Goal: Information Seeking & Learning: Learn about a topic

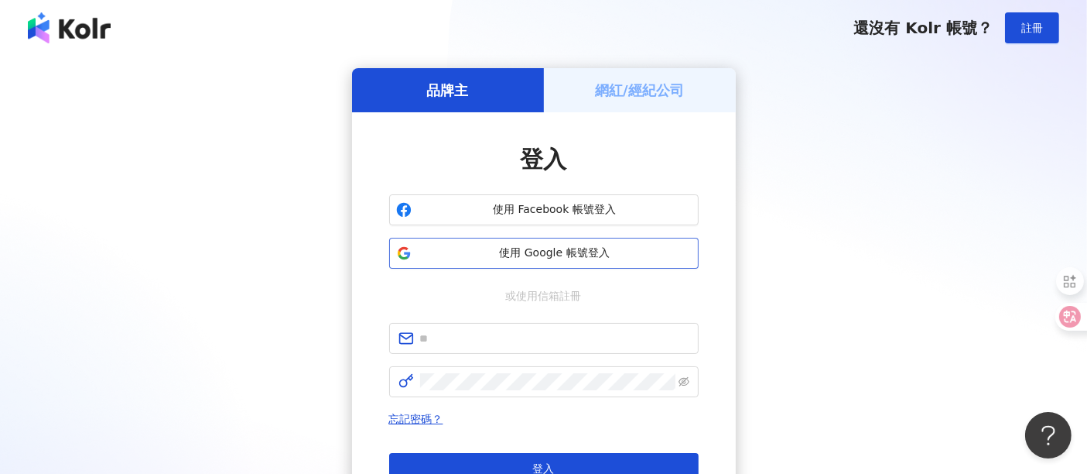
click at [579, 252] on span "使用 Google 帳號登入" at bounding box center [555, 252] width 274 height 15
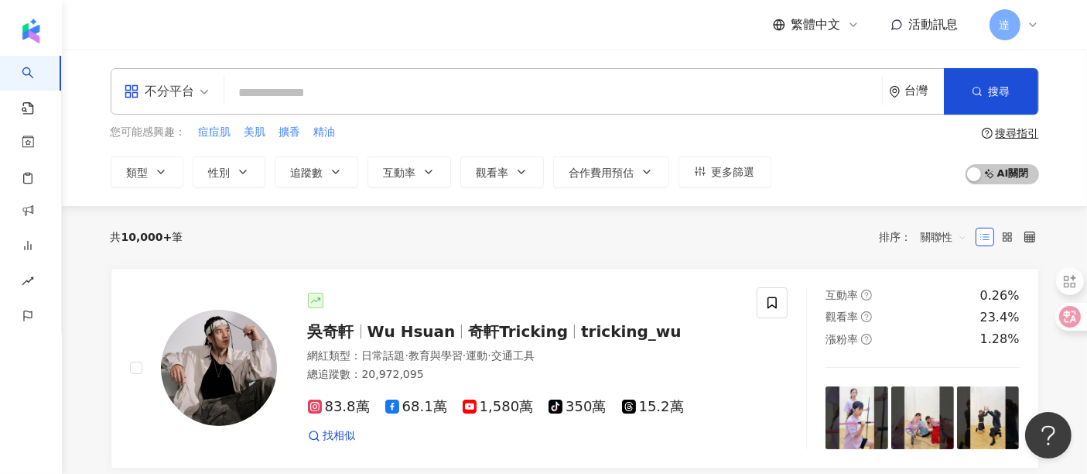
click at [456, 94] on input "search" at bounding box center [553, 92] width 645 height 29
type input "**"
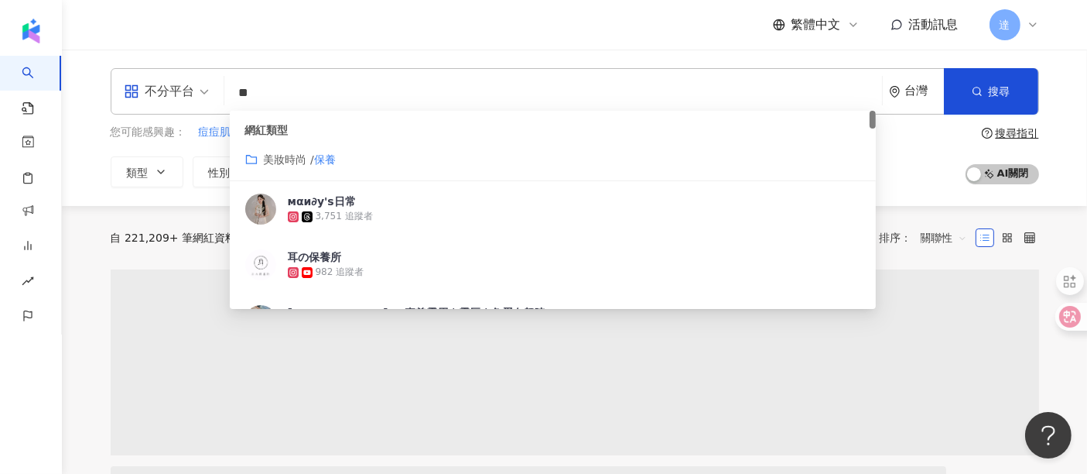
click at [196, 91] on span "不分平台" at bounding box center [166, 91] width 85 height 25
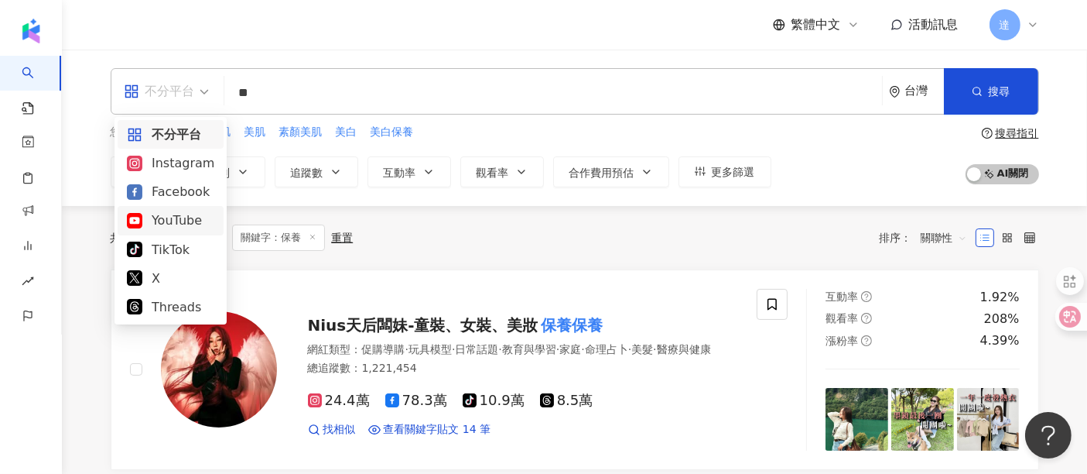
click at [161, 217] on div "YouTube" at bounding box center [170, 220] width 87 height 19
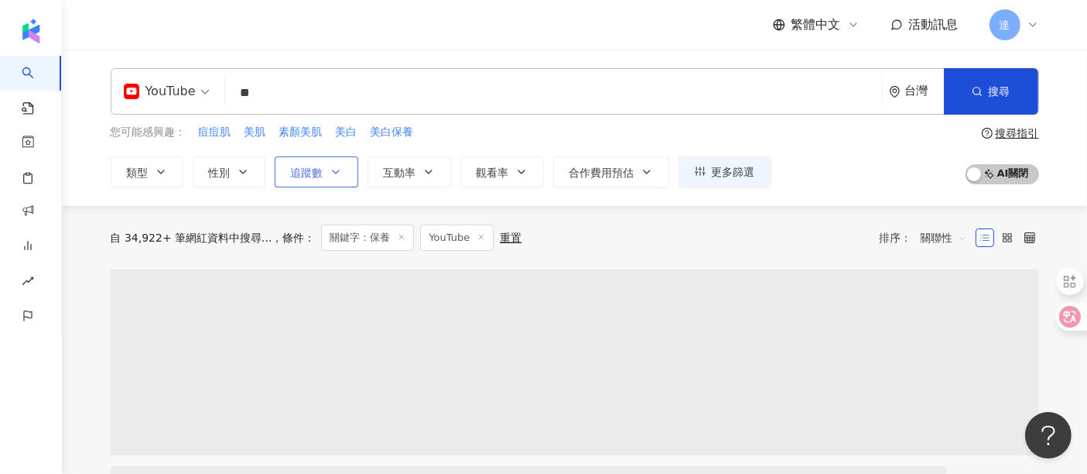
click at [313, 170] on span "追蹤數" at bounding box center [307, 172] width 33 height 12
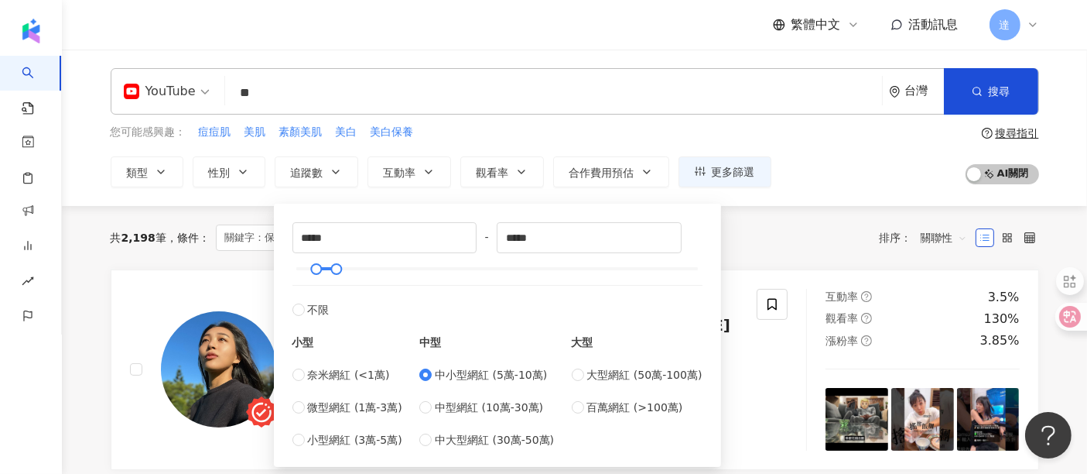
type input "*****"
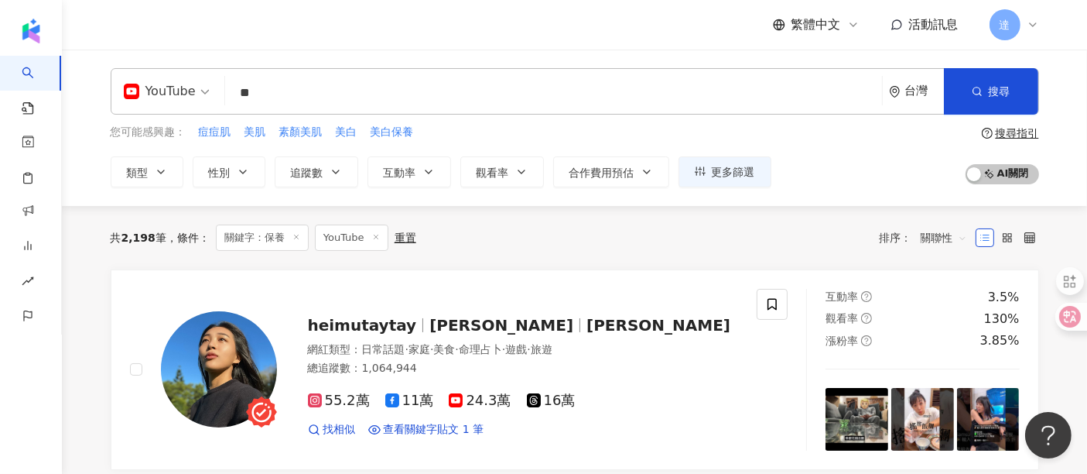
click at [795, 262] on div "共 2,198 筆 條件 ： 關鍵字：保養 YouTube 重置 排序： 關聯性" at bounding box center [575, 237] width 929 height 63
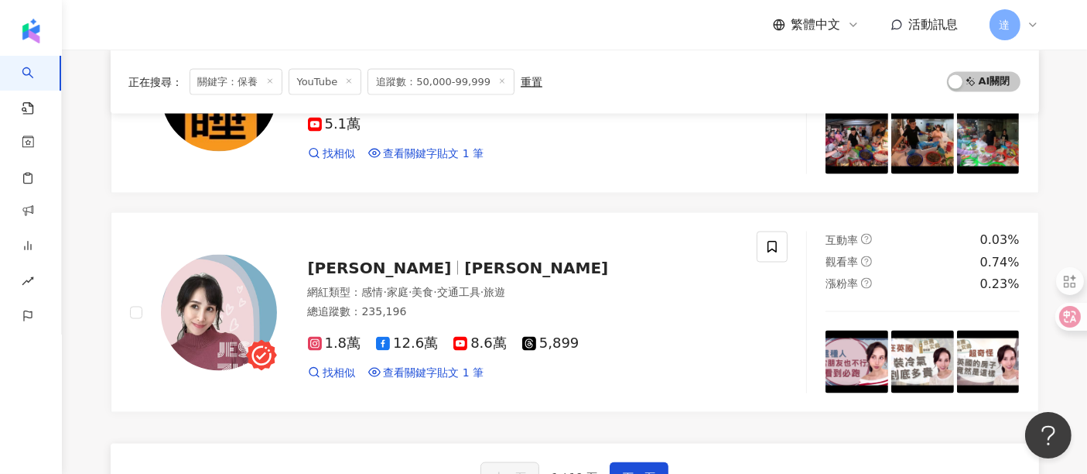
scroll to position [2494, 0]
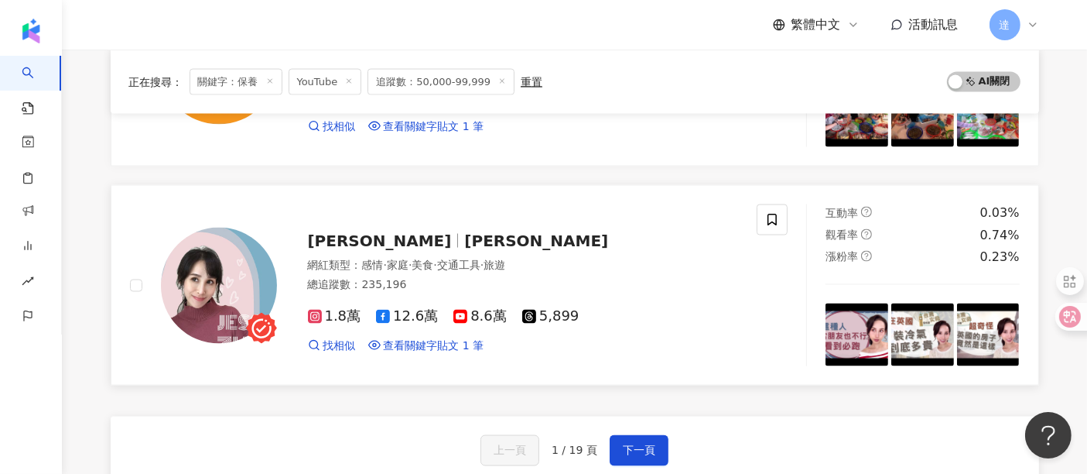
click at [433, 265] on span "美食" at bounding box center [423, 265] width 22 height 12
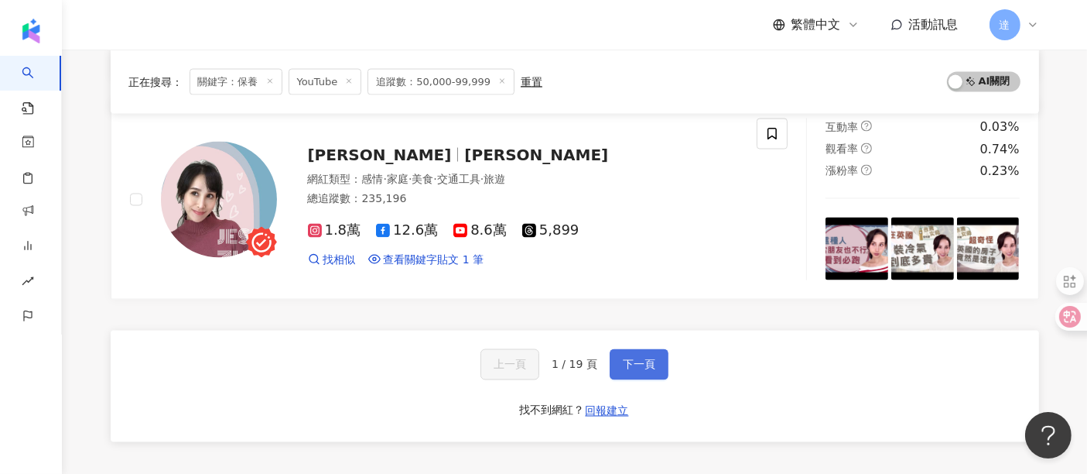
click at [635, 361] on span "下一頁" at bounding box center [639, 364] width 33 height 12
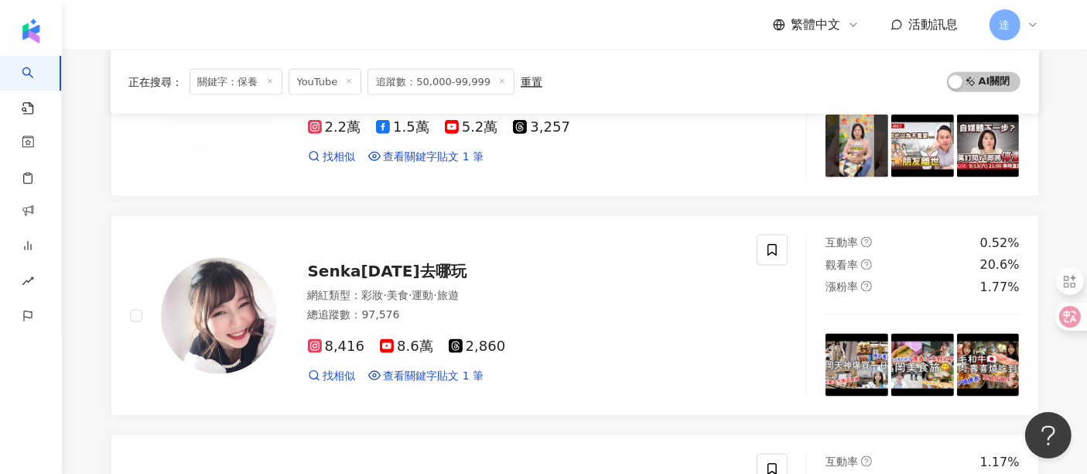
scroll to position [2063, 0]
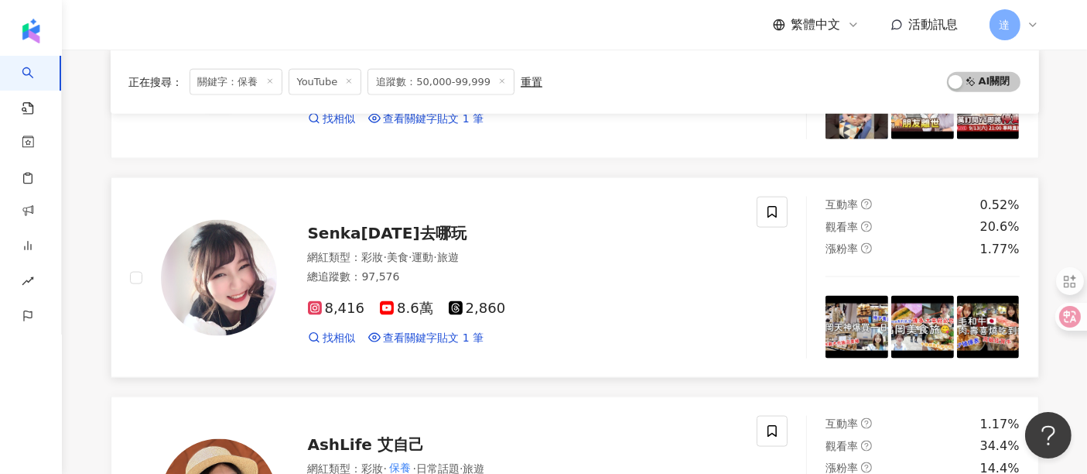
click at [517, 275] on div "總追蹤數 ： 97,576" at bounding box center [523, 276] width 431 height 15
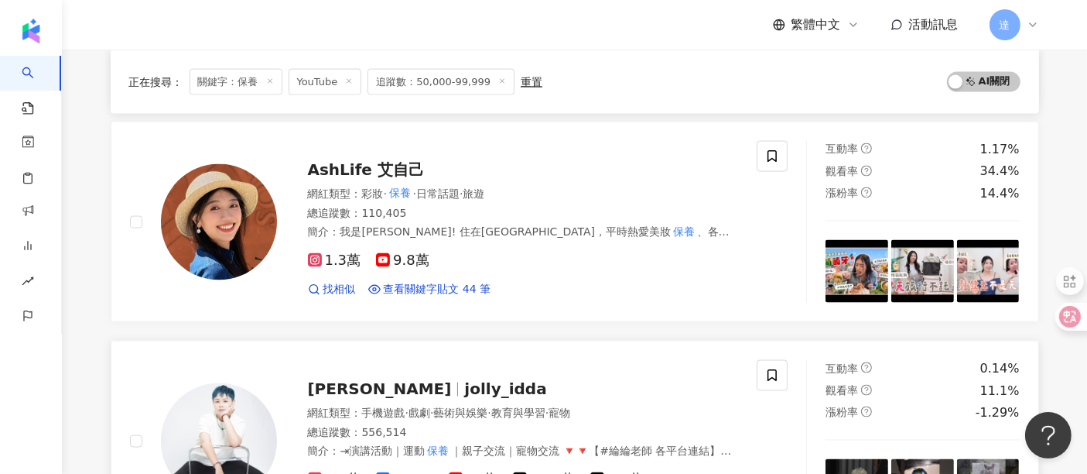
scroll to position [2322, 0]
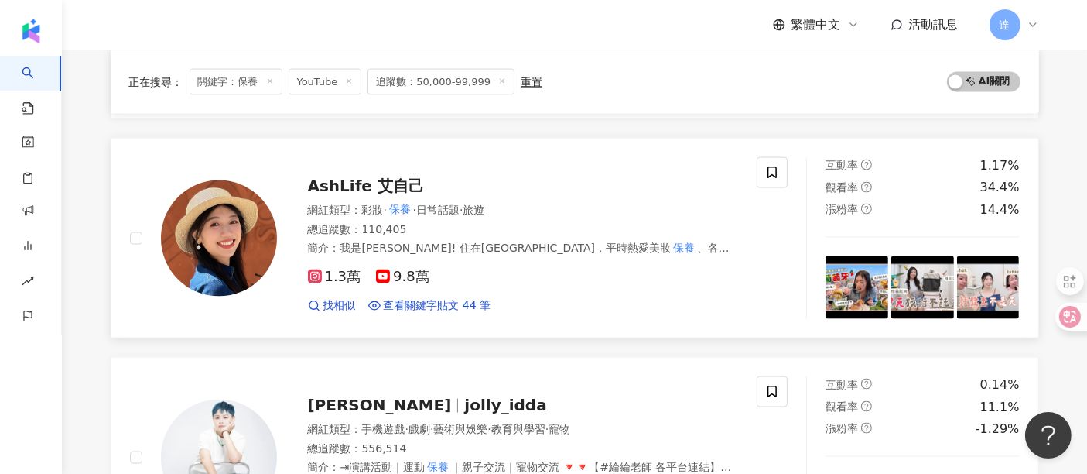
click at [528, 256] on div "1.3萬 9.8萬 找相似 查看關鍵字貼文 44 筆" at bounding box center [523, 284] width 431 height 57
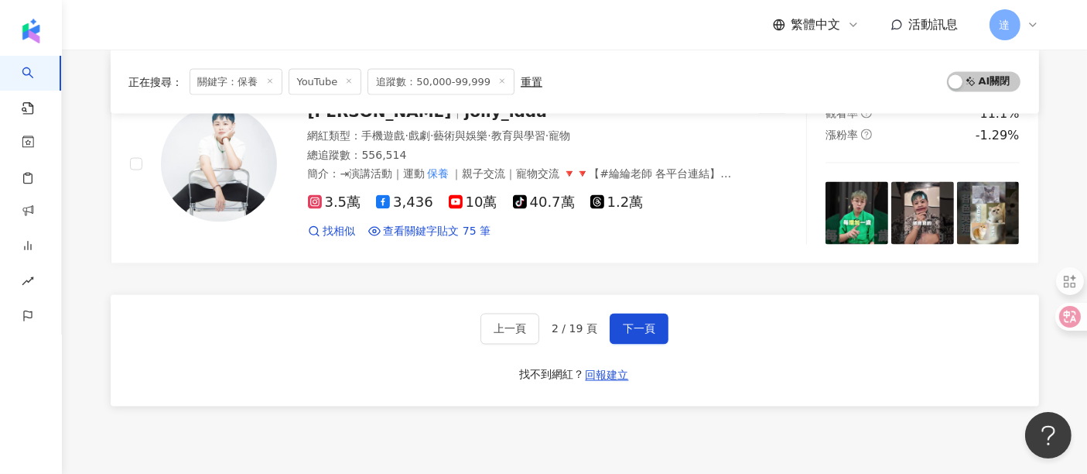
scroll to position [2580, 0]
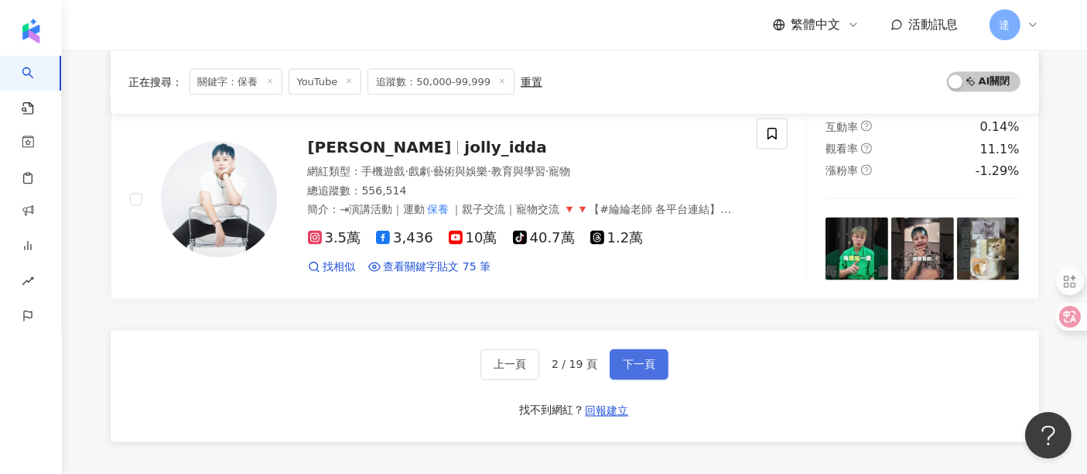
click at [628, 362] on span "下一頁" at bounding box center [639, 364] width 33 height 12
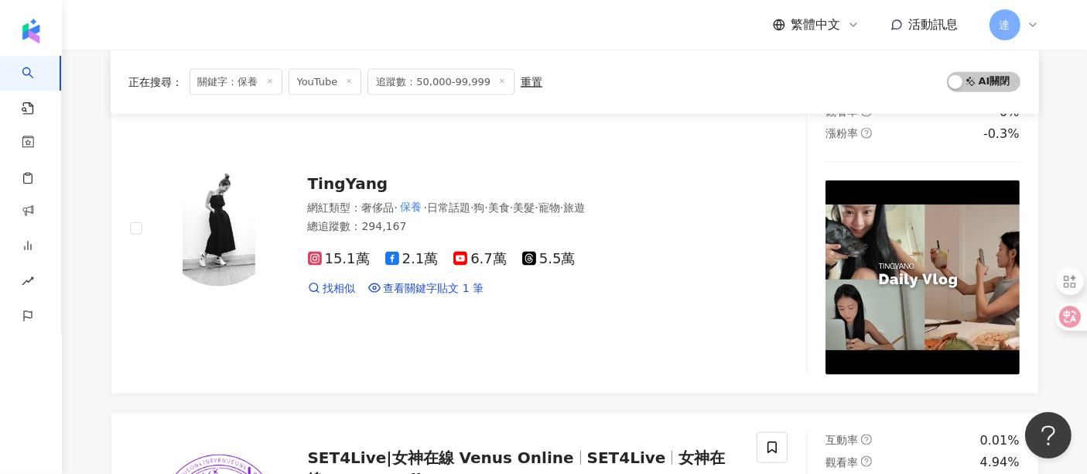
scroll to position [1978, 0]
click at [547, 200] on div "網紅類型 ： 奢侈品 · 保養 · 日常話題 · 狗 · 美食 · 美髮 · 寵物 · 旅遊 總追蹤數 ： 294,167" at bounding box center [523, 219] width 431 height 38
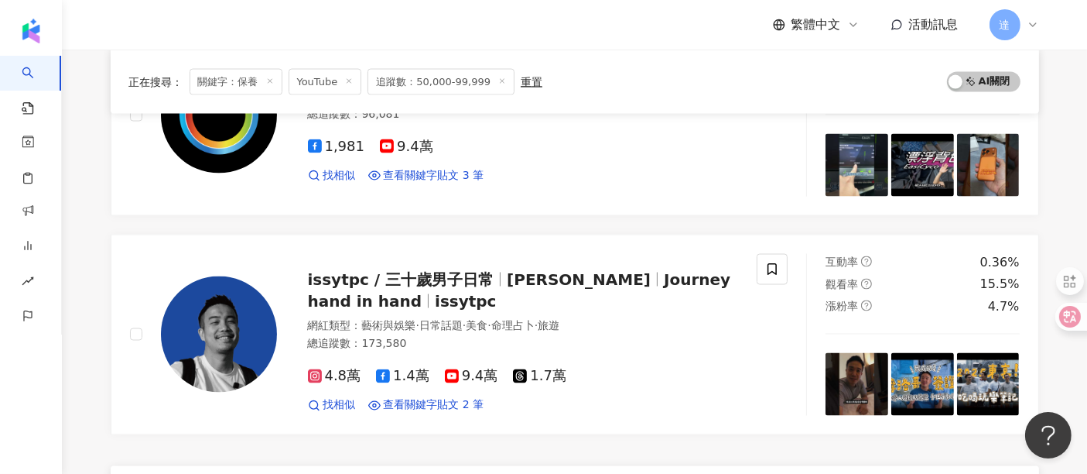
scroll to position [2751, 0]
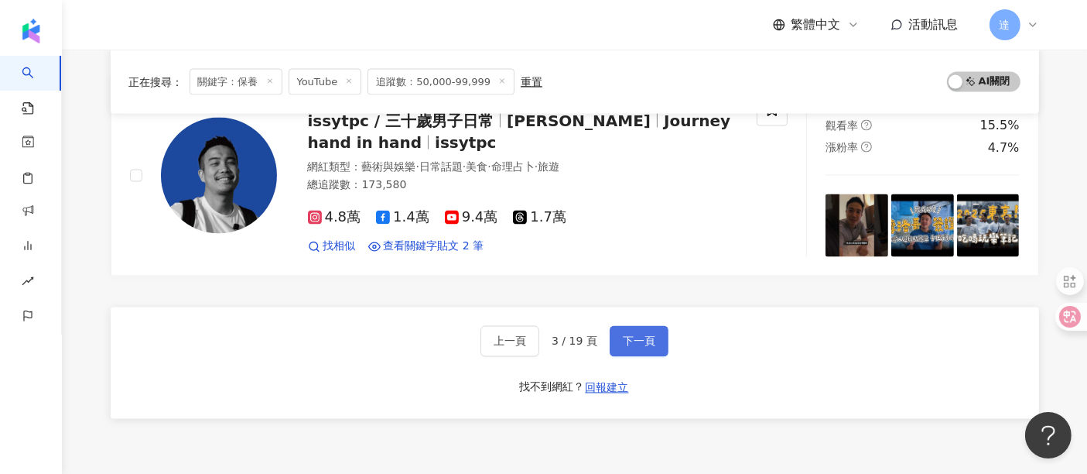
click at [635, 335] on span "下一頁" at bounding box center [639, 341] width 33 height 12
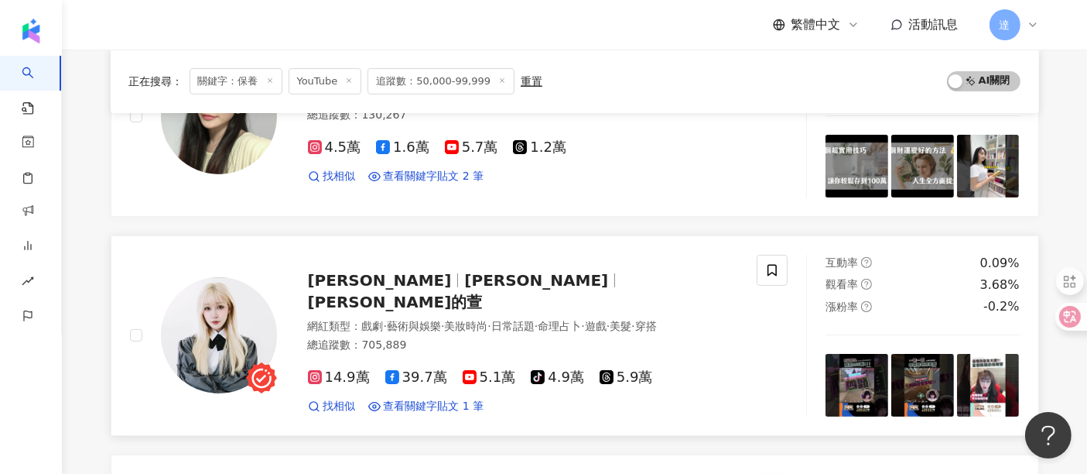
scroll to position [344, 0]
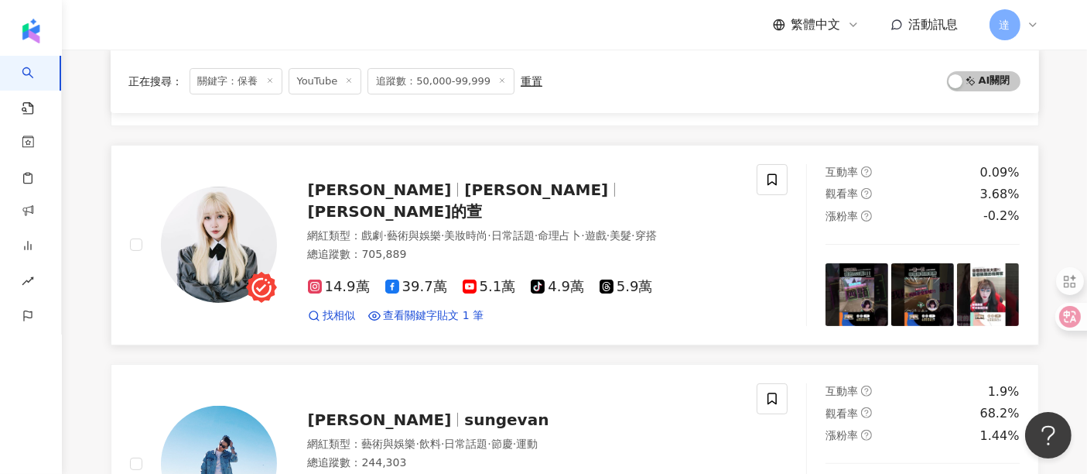
click at [581, 229] on span "命理占卜" at bounding box center [559, 235] width 43 height 12
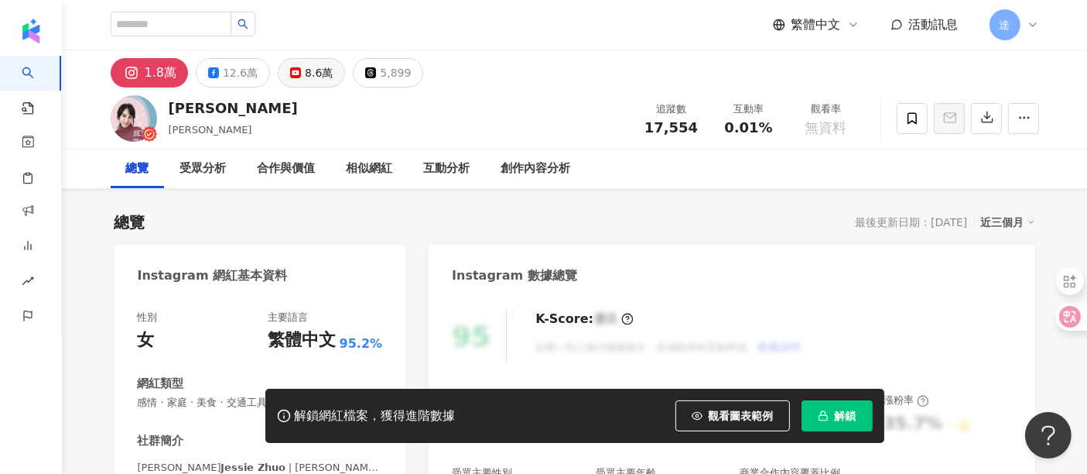
click at [294, 78] on button "8.6萬" at bounding box center [311, 72] width 67 height 29
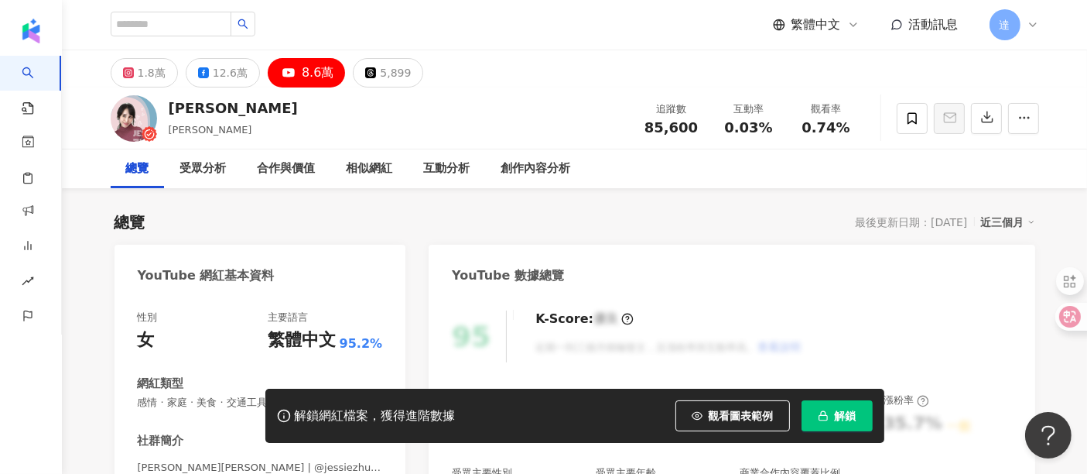
scroll to position [172, 0]
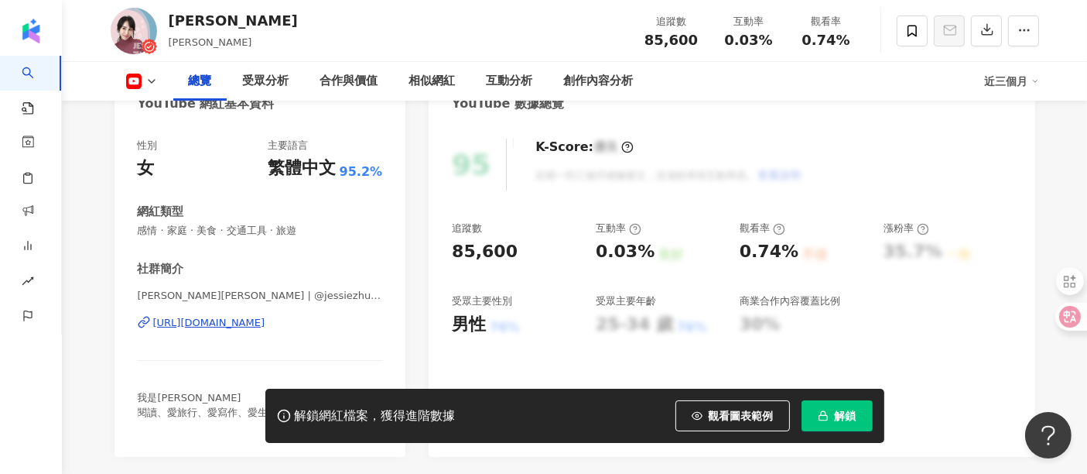
drag, startPoint x: 243, startPoint y: 324, endPoint x: 868, endPoint y: 3, distance: 702.7
click at [243, 324] on div "https://www.youtube.com/channel/UCTLUF7tw50ixX_pw0Gd4j-g" at bounding box center [209, 323] width 112 height 14
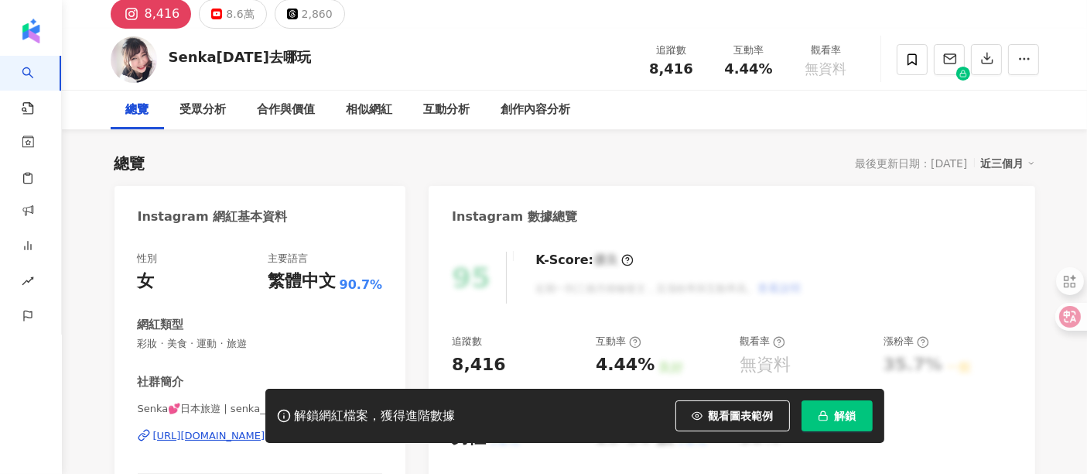
scroll to position [171, 0]
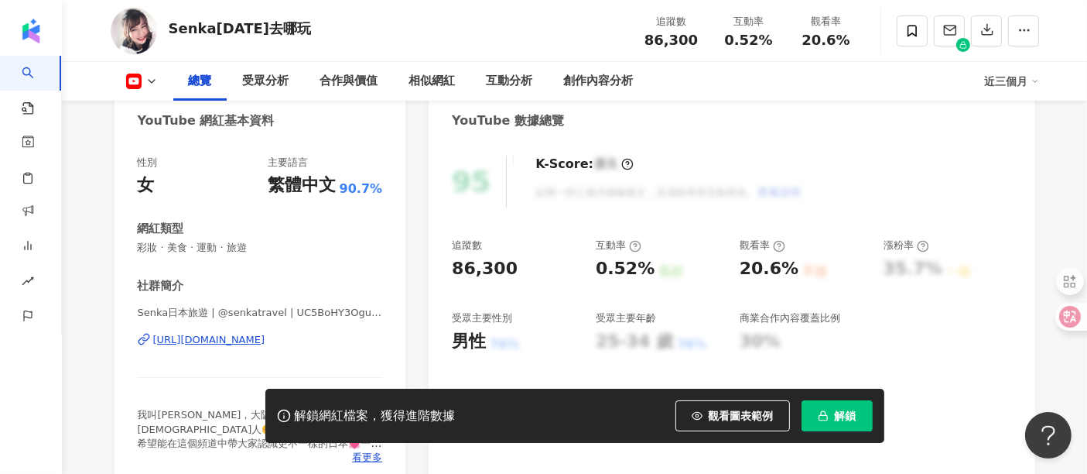
scroll to position [172, 0]
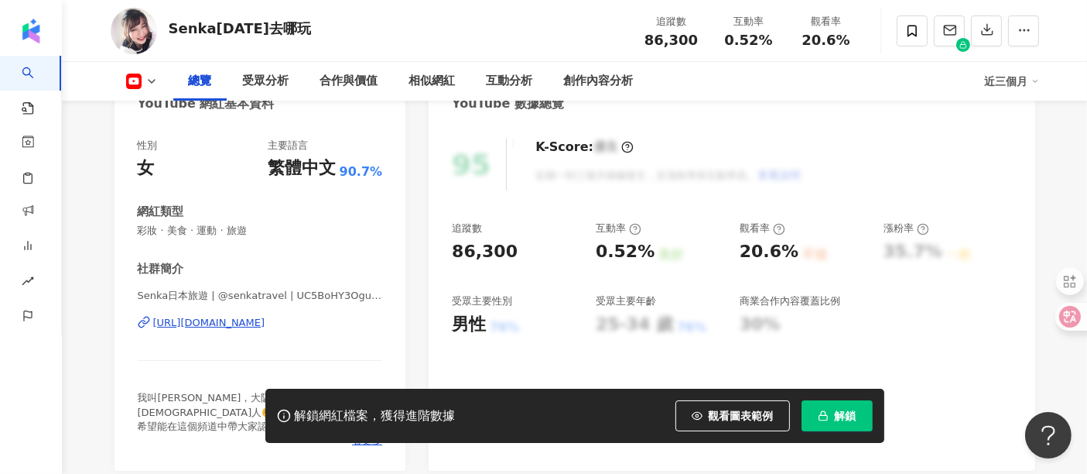
click at [265, 321] on div "https://www.youtube.com/channel/UC5BoHY3OguBFGbTXhfyzRXw" at bounding box center [209, 323] width 112 height 14
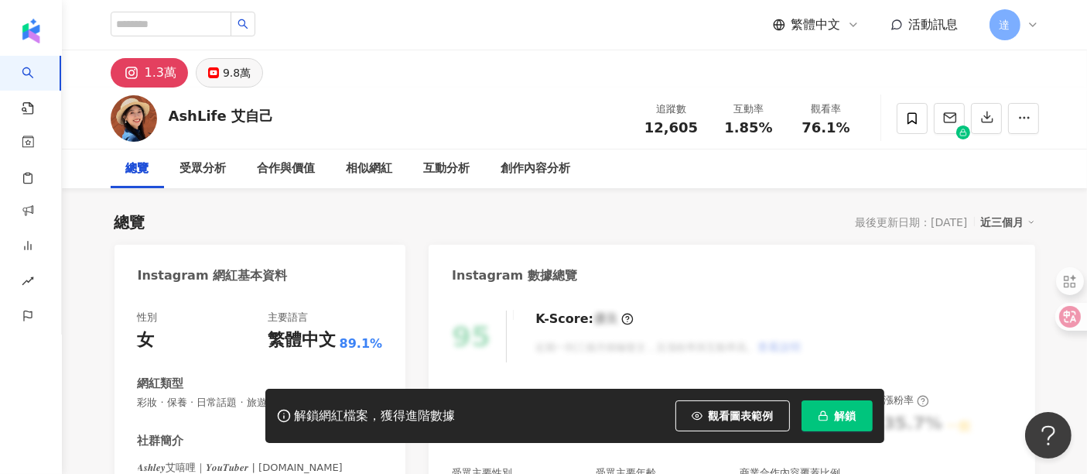
click at [211, 67] on icon at bounding box center [213, 72] width 11 height 11
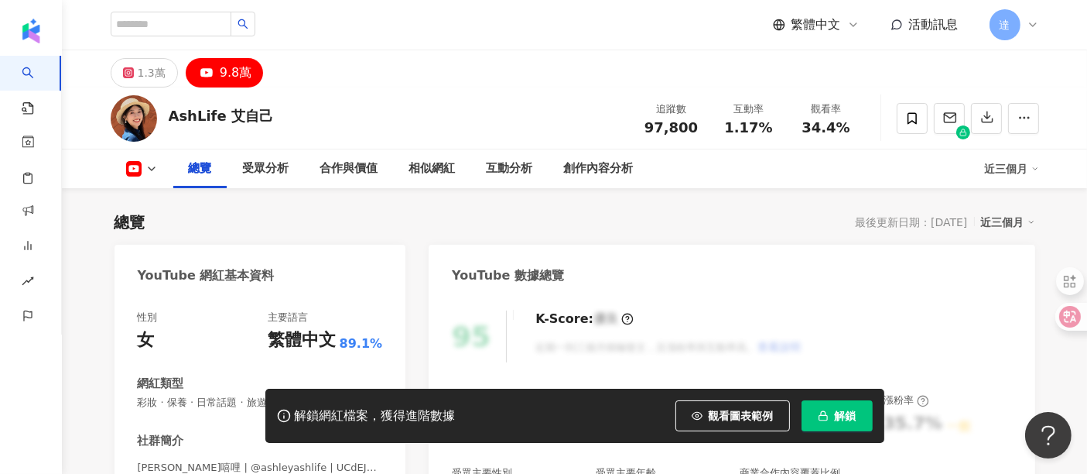
scroll to position [172, 0]
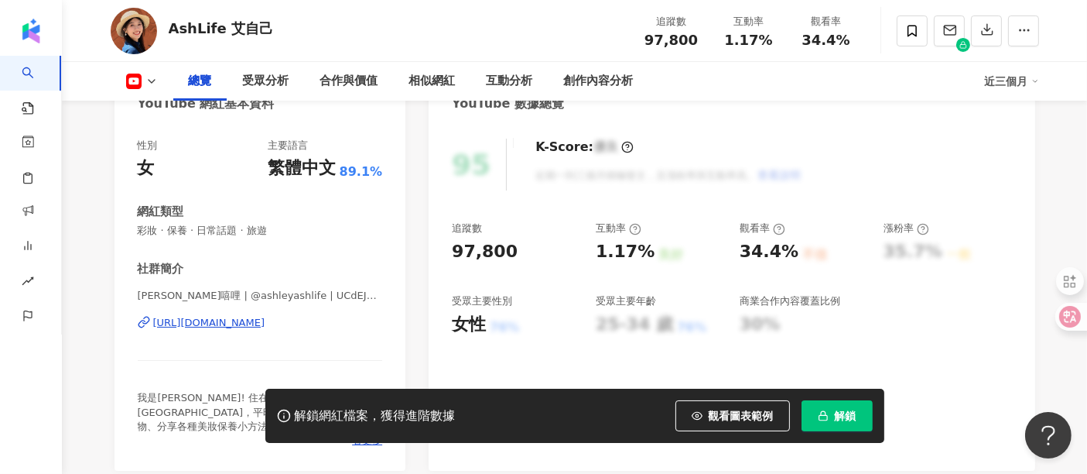
click at [226, 322] on div "https://www.youtube.com/channel/UCdEJ4N_gom7Dws1fShMokYQ" at bounding box center [209, 323] width 112 height 14
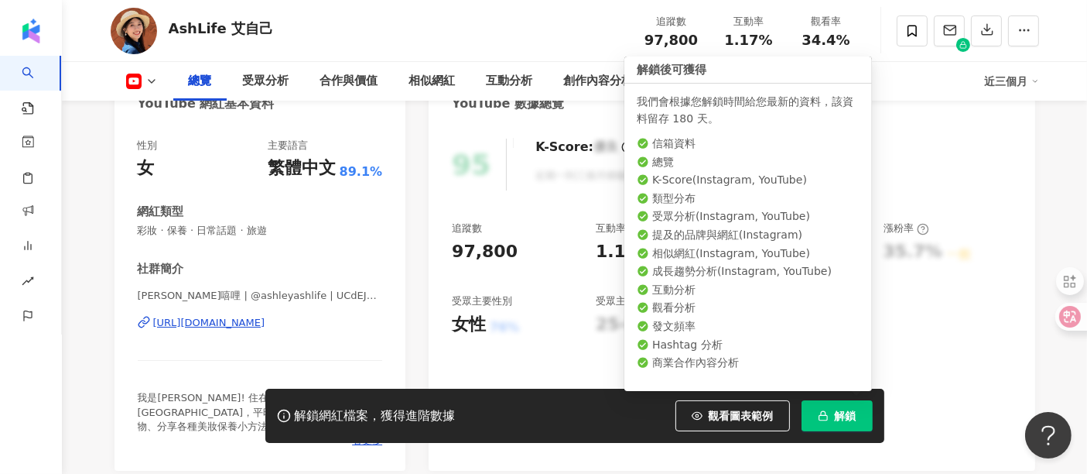
click at [852, 422] on span "解鎖" at bounding box center [846, 415] width 22 height 12
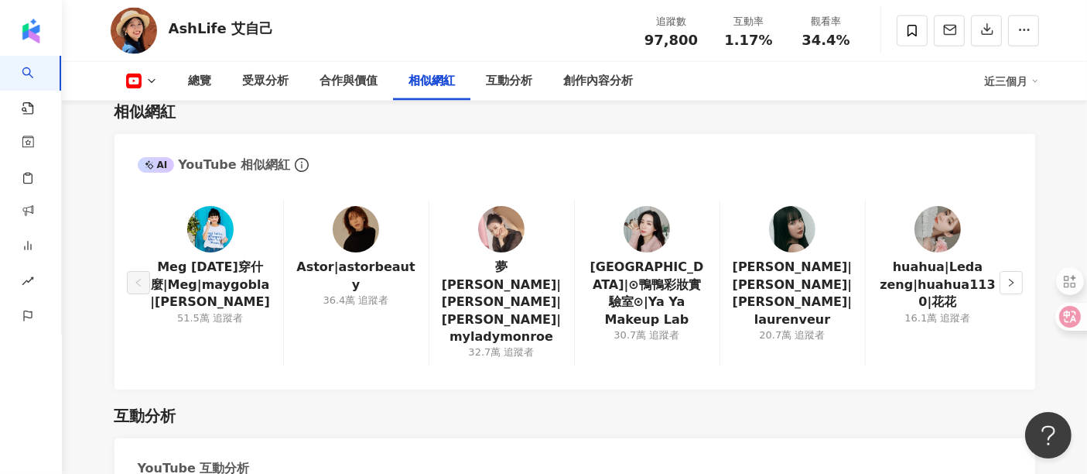
scroll to position [2322, 0]
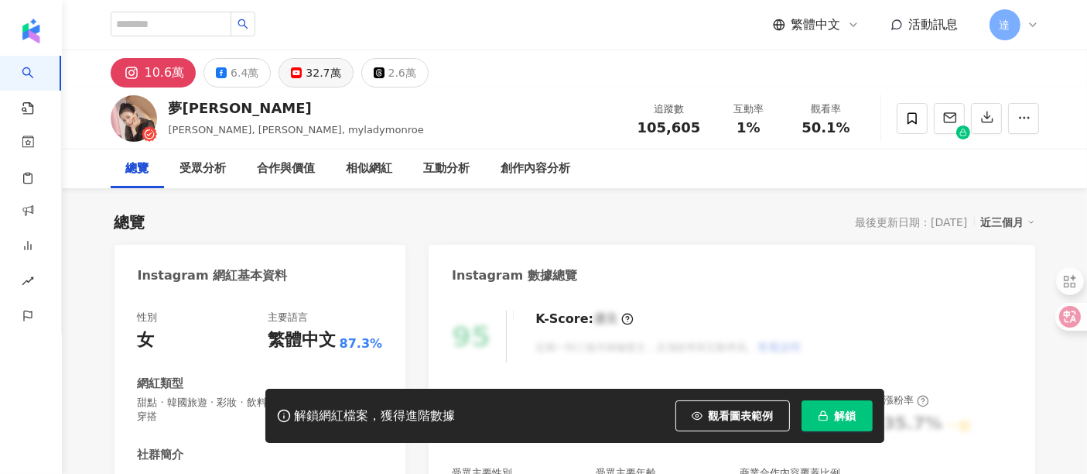
click at [306, 71] on div "32.7萬" at bounding box center [323, 73] width 35 height 22
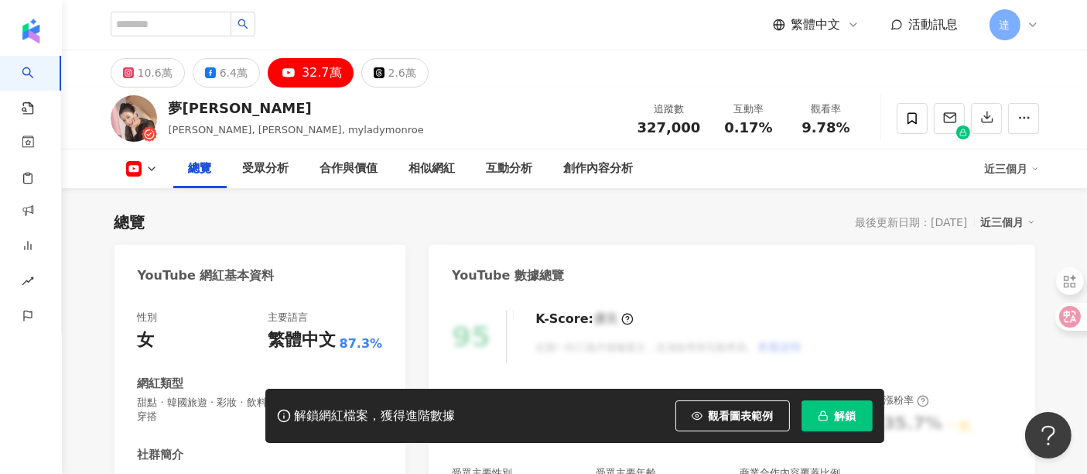
scroll to position [86, 0]
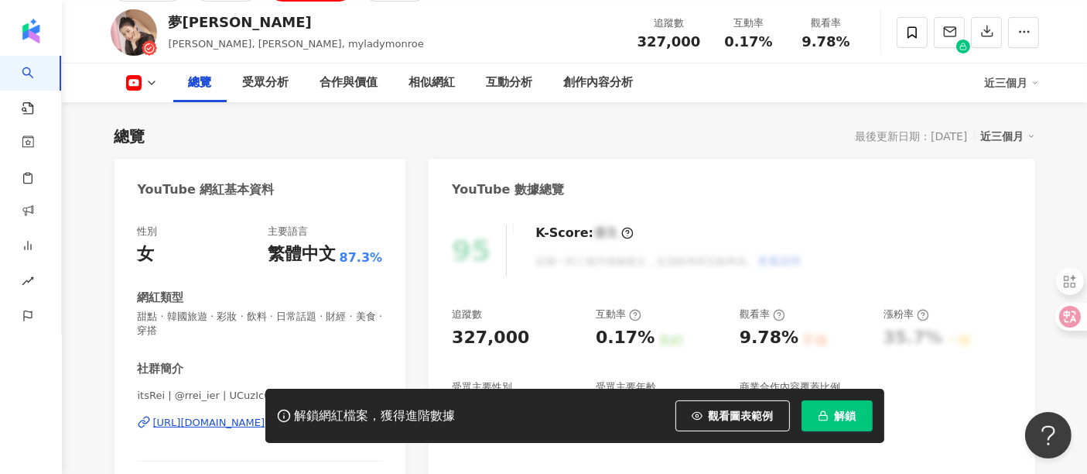
click at [862, 421] on button "解鎖" at bounding box center [837, 415] width 71 height 31
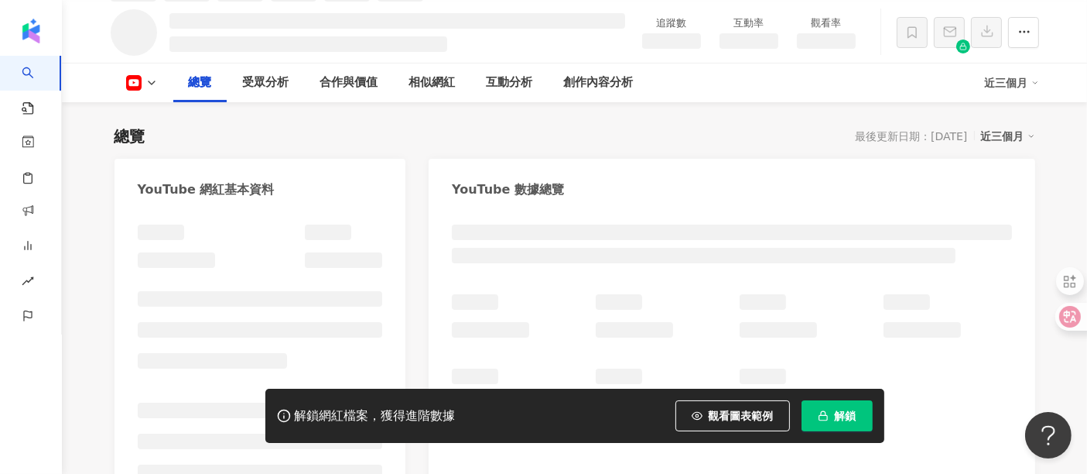
scroll to position [102, 0]
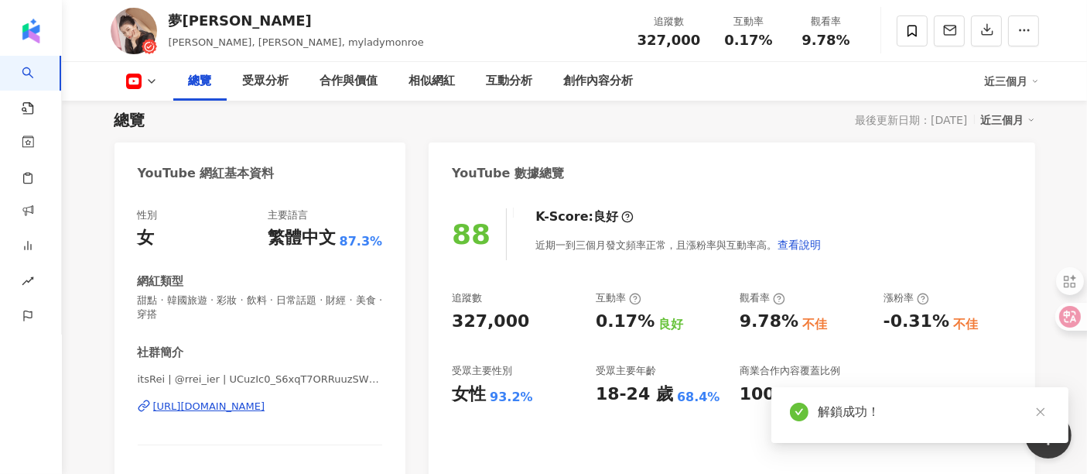
click at [265, 408] on div "https://www.youtube.com/channel/UCuzIc0_S6xqT7ORRuuzSWBw" at bounding box center [209, 406] width 112 height 14
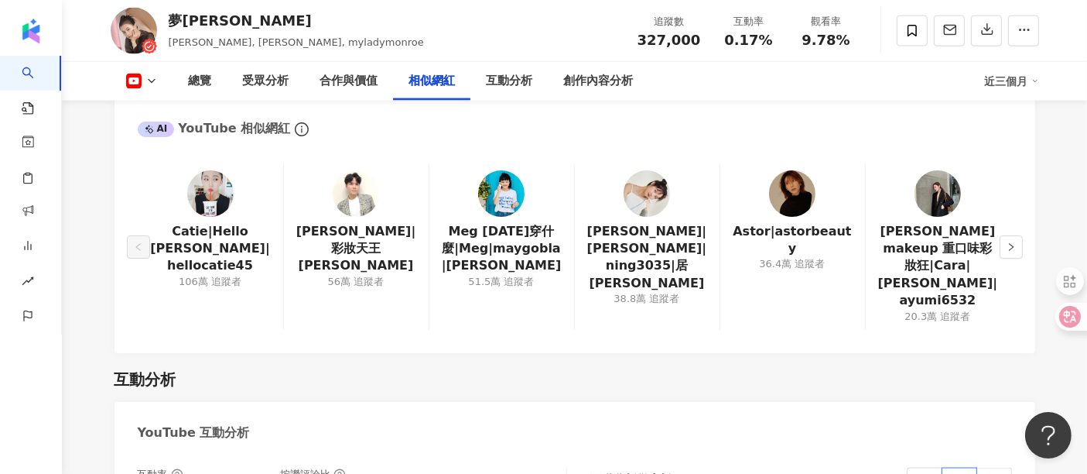
scroll to position [2338, 0]
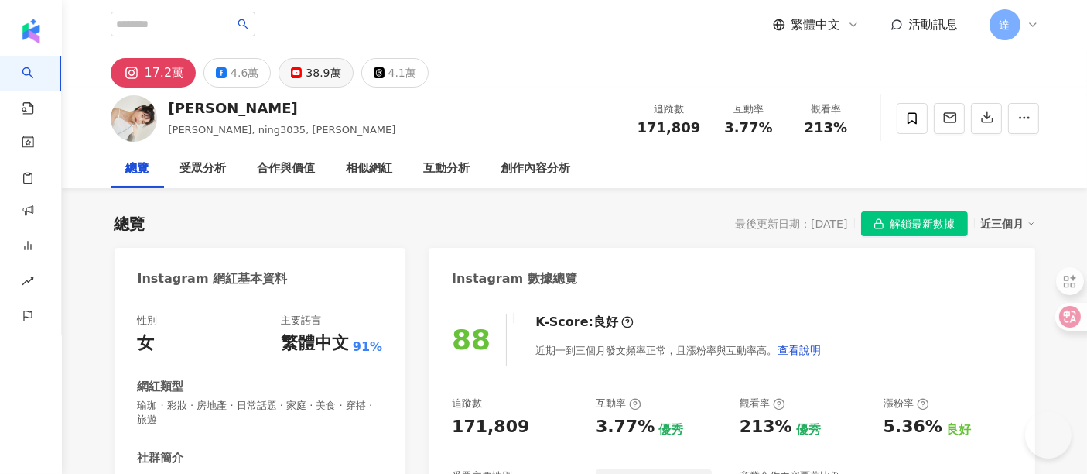
click at [322, 73] on div "38.9萬" at bounding box center [323, 73] width 35 height 22
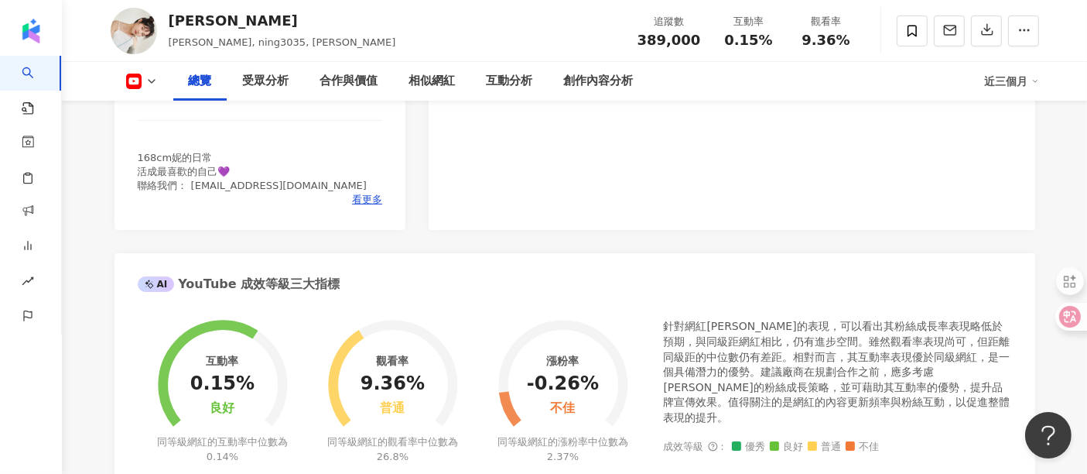
scroll to position [258, 0]
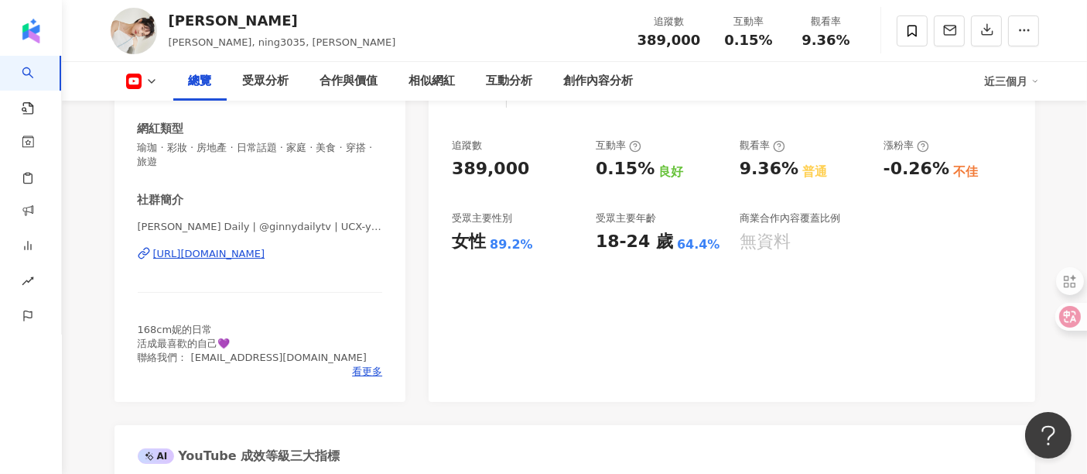
click at [248, 255] on div "https://www.youtube.com/channel/UCX-yj8EcJpokdzwT9zcO6AA" at bounding box center [209, 254] width 112 height 14
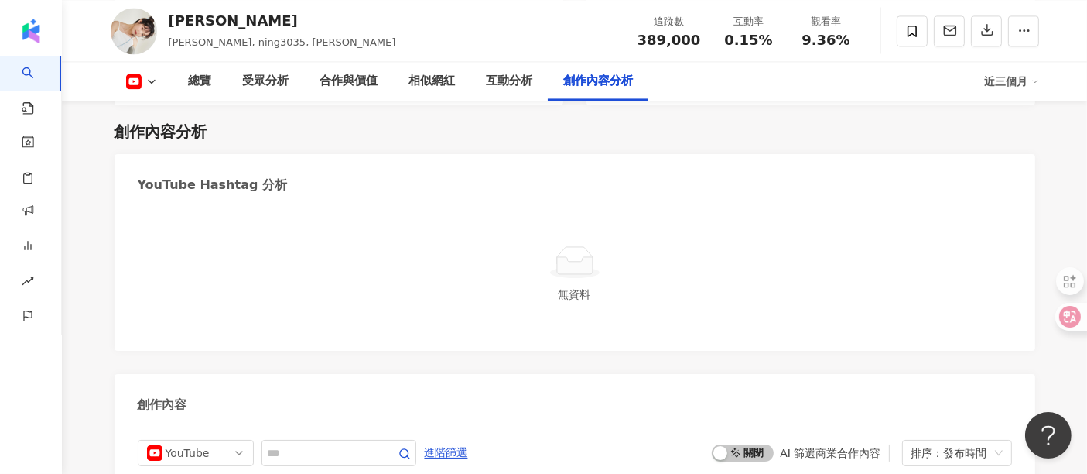
scroll to position [2966, 0]
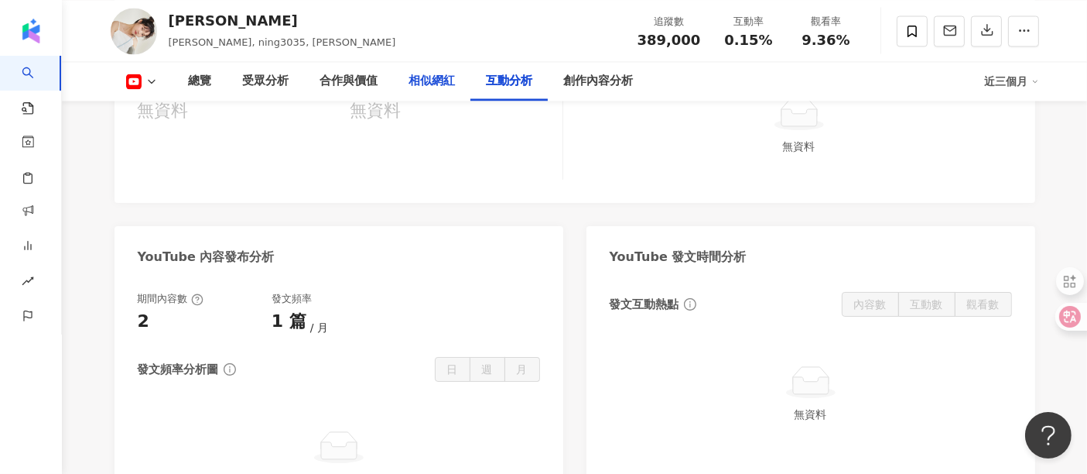
click at [422, 71] on div "相似網紅" at bounding box center [432, 81] width 77 height 39
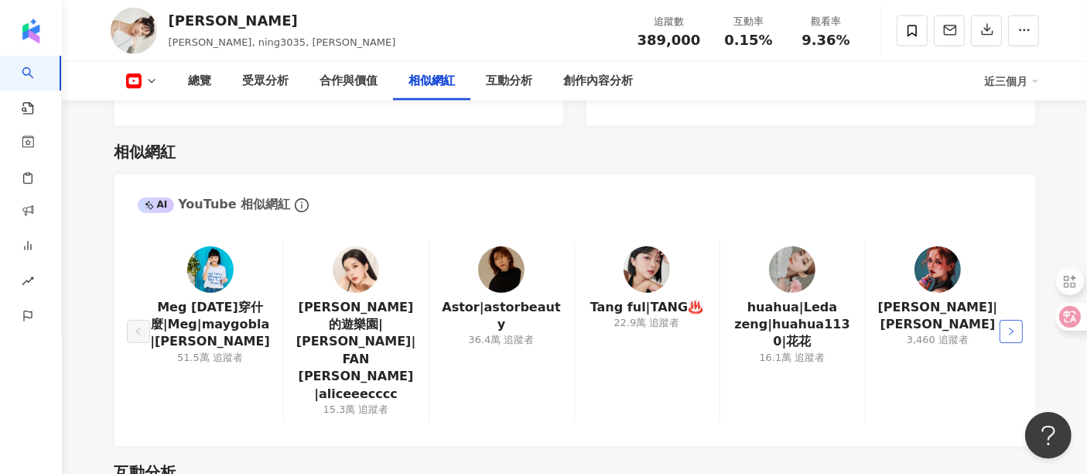
click at [1005, 320] on button "button" at bounding box center [1011, 331] width 23 height 23
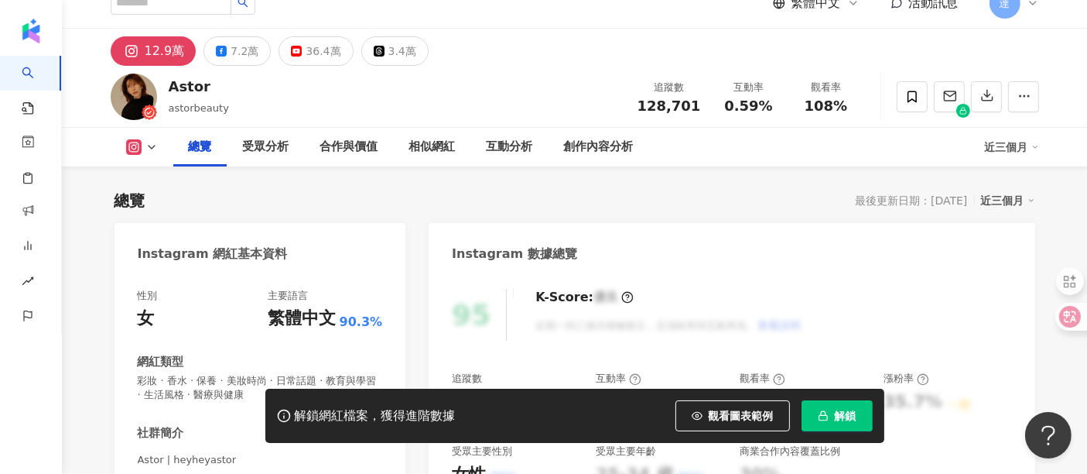
scroll to position [86, 0]
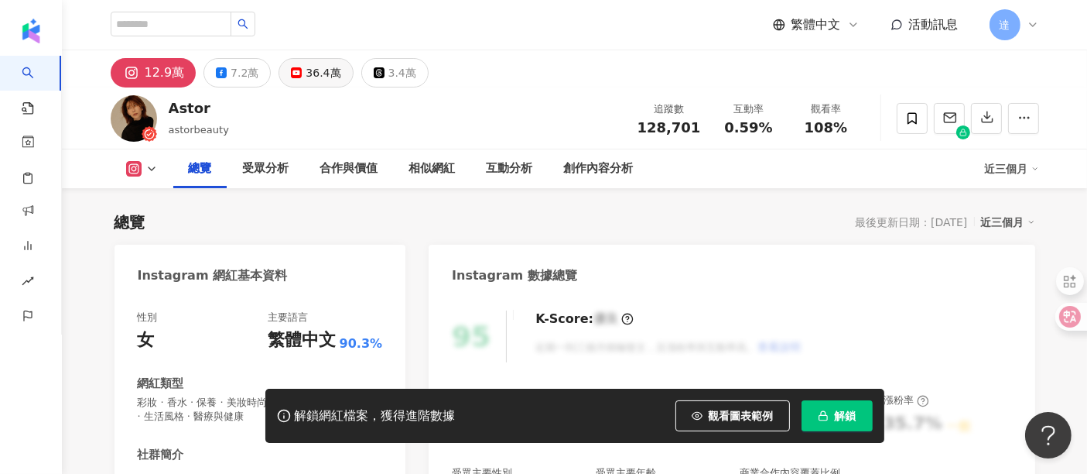
click at [313, 71] on div "36.4萬" at bounding box center [323, 73] width 35 height 22
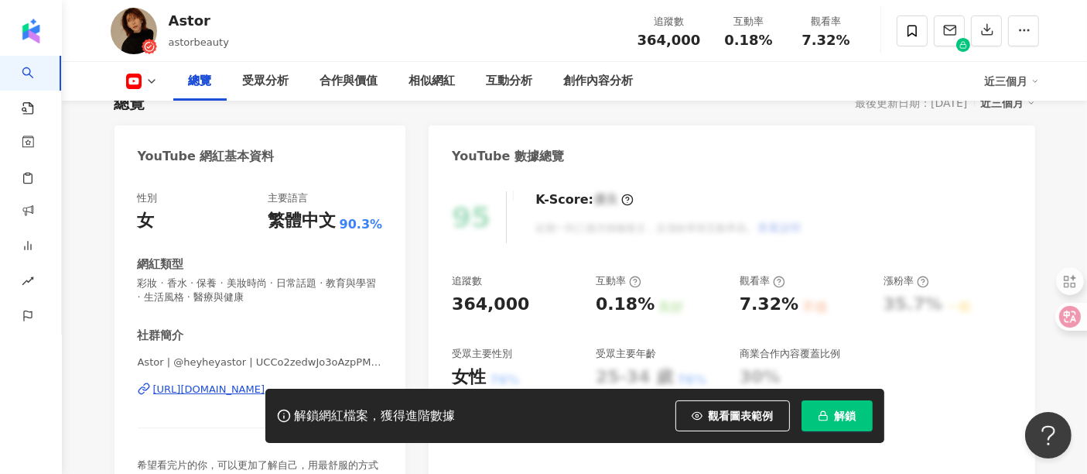
scroll to position [172, 0]
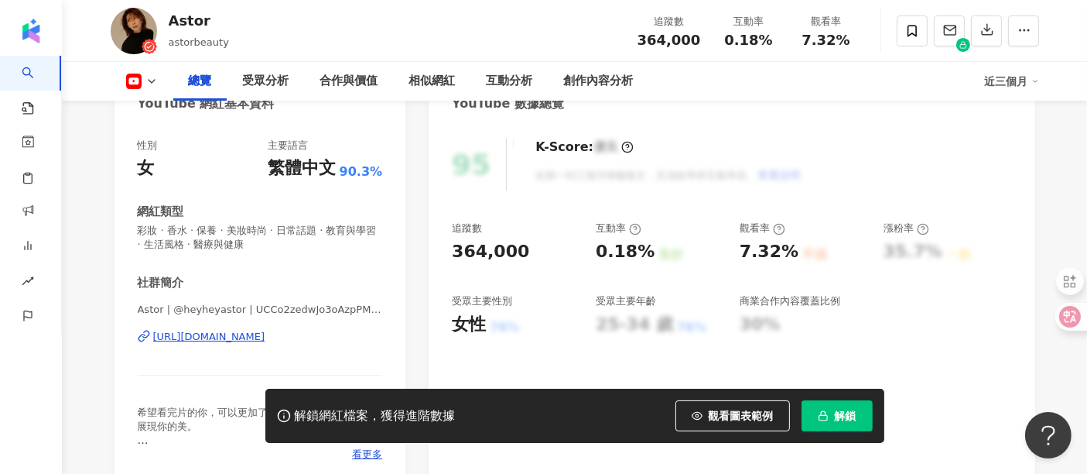
click at [260, 338] on div "https://www.youtube.com/channel/UCCo2zedwJo3oAzpPMhyydwg" at bounding box center [209, 337] width 112 height 14
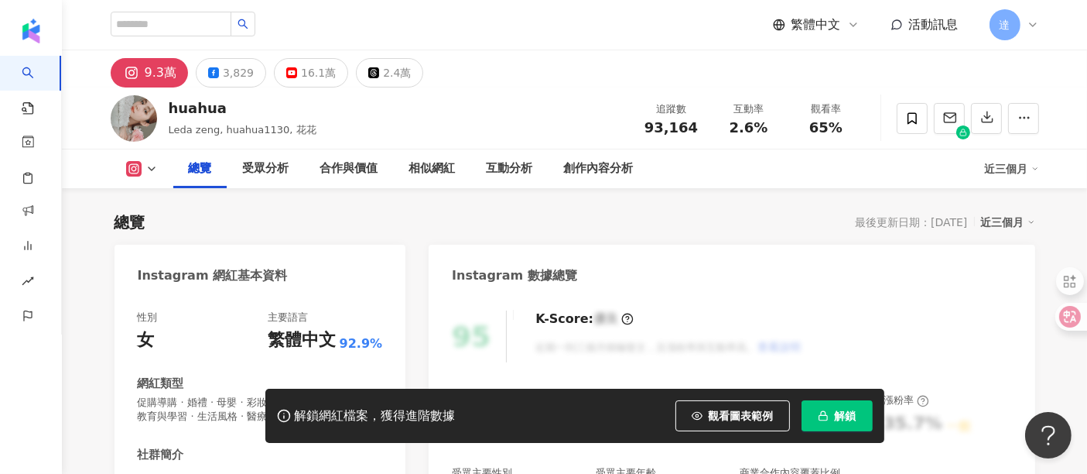
scroll to position [86, 0]
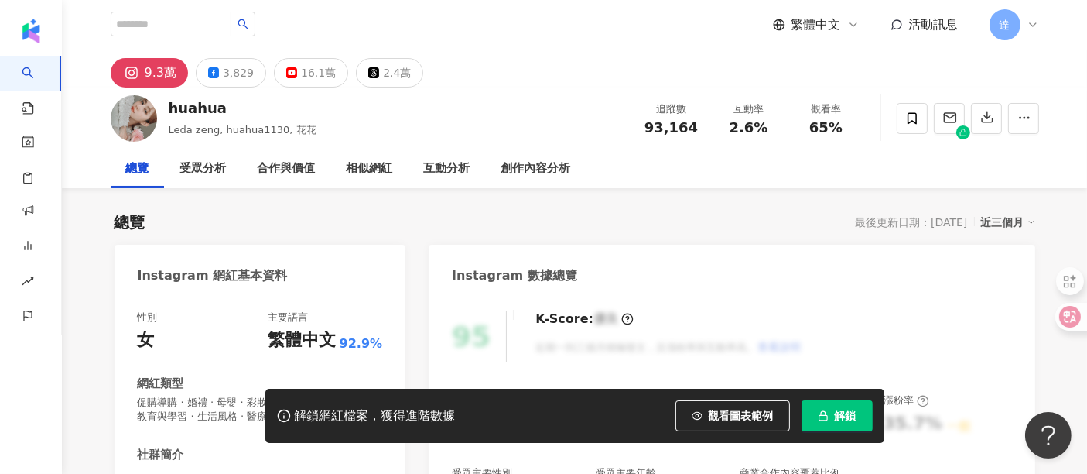
click at [849, 421] on span "解鎖" at bounding box center [846, 415] width 22 height 12
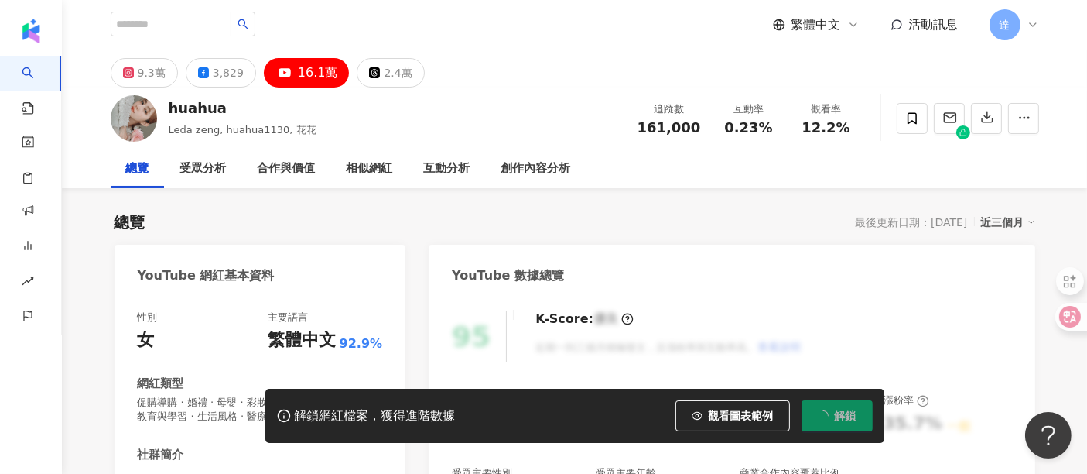
scroll to position [172, 0]
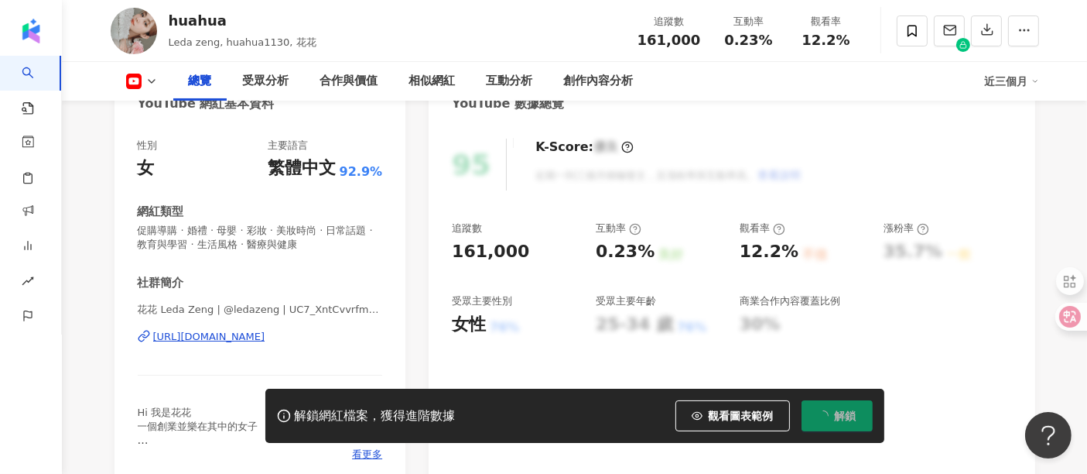
drag, startPoint x: 256, startPoint y: 340, endPoint x: 310, endPoint y: 320, distance: 57.8
click at [256, 340] on div "https://www.youtube.com/channel/UC7_XntCvvrfmYjJUpNVGEHw" at bounding box center [209, 337] width 112 height 14
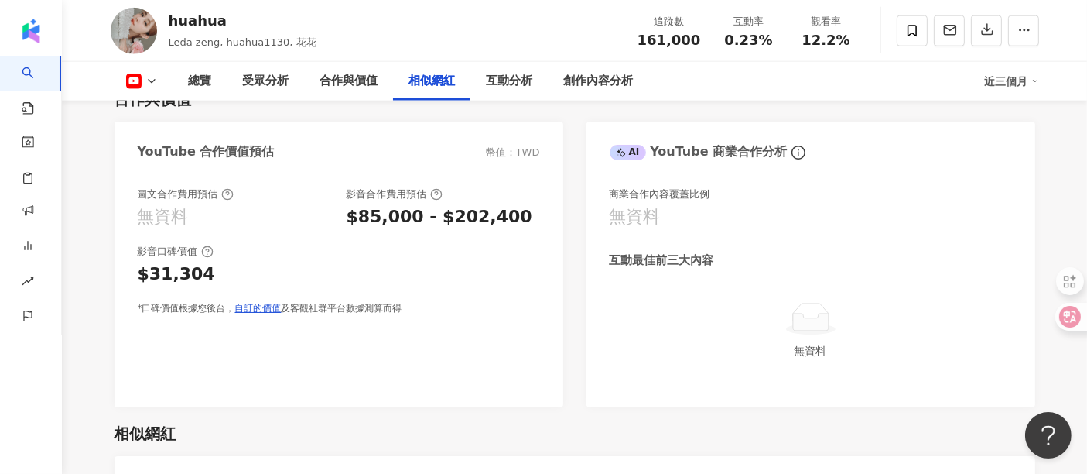
scroll to position [2149, 0]
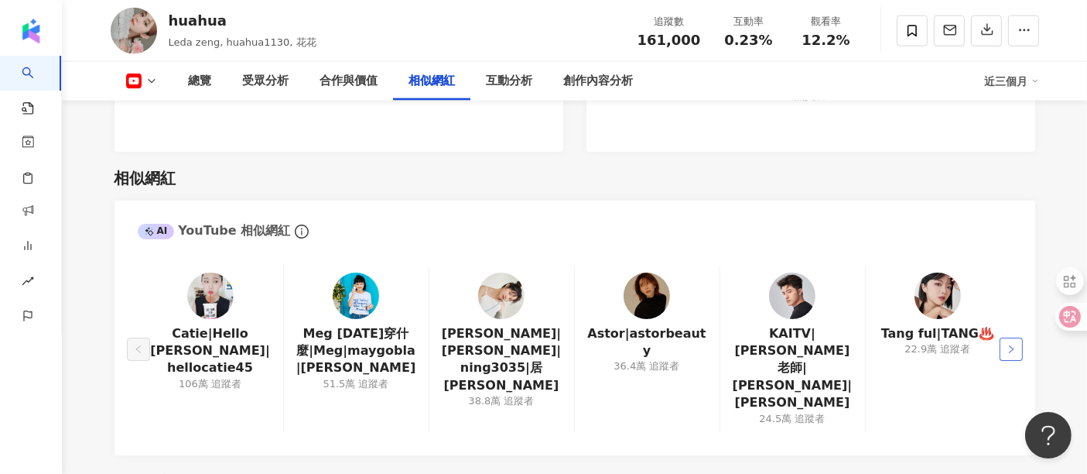
click at [1013, 344] on icon "right" at bounding box center [1011, 348] width 9 height 9
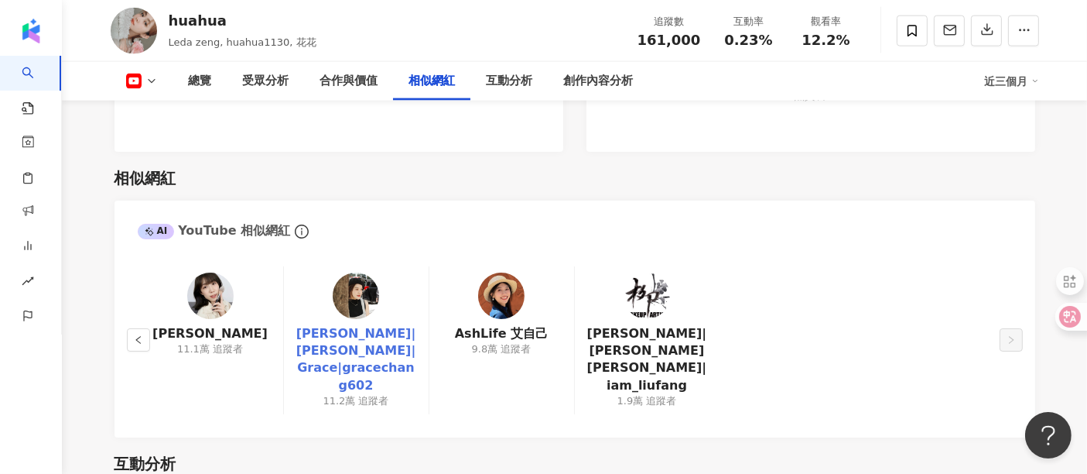
click at [370, 330] on link "葛瑞絲Gracee|葛瑞絲|Grace|gracechang602" at bounding box center [356, 360] width 120 height 70
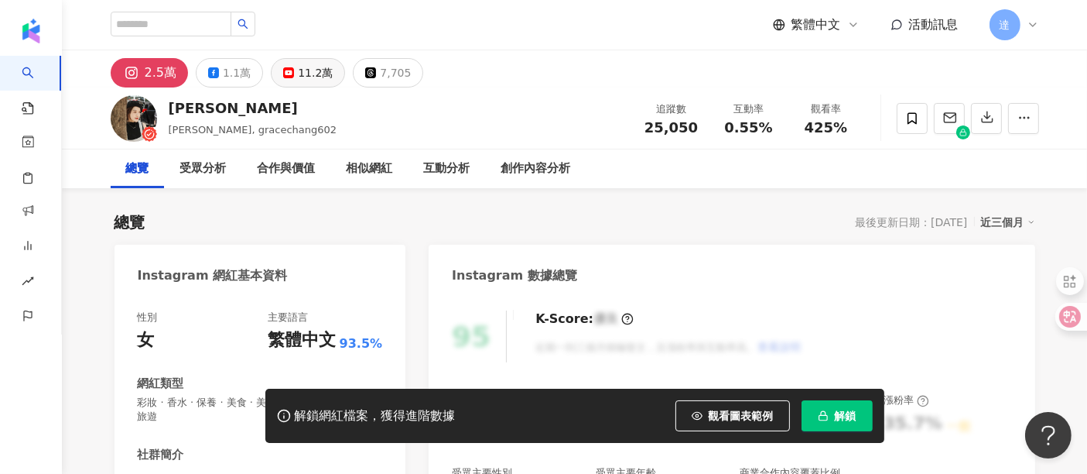
click at [303, 69] on div "11.2萬" at bounding box center [315, 73] width 35 height 22
click at [313, 80] on div "11.2萬" at bounding box center [315, 73] width 35 height 22
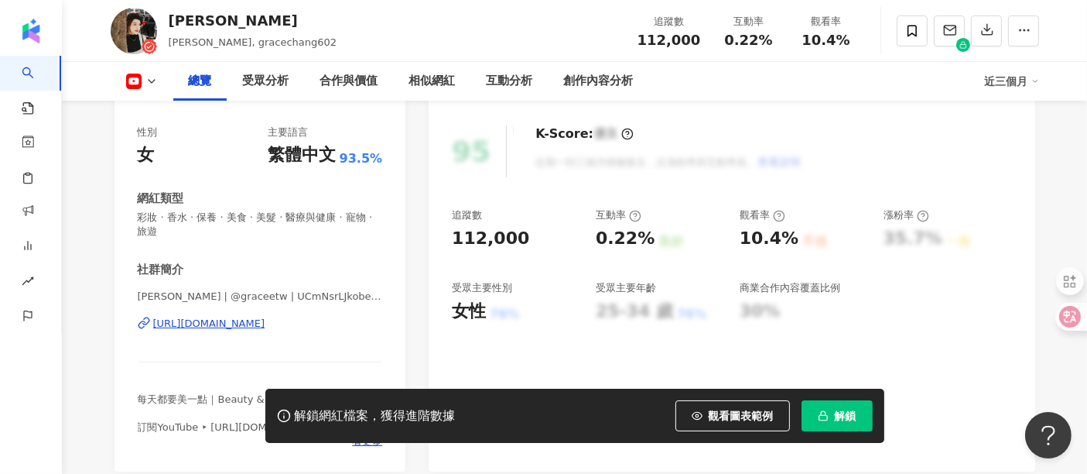
scroll to position [258, 0]
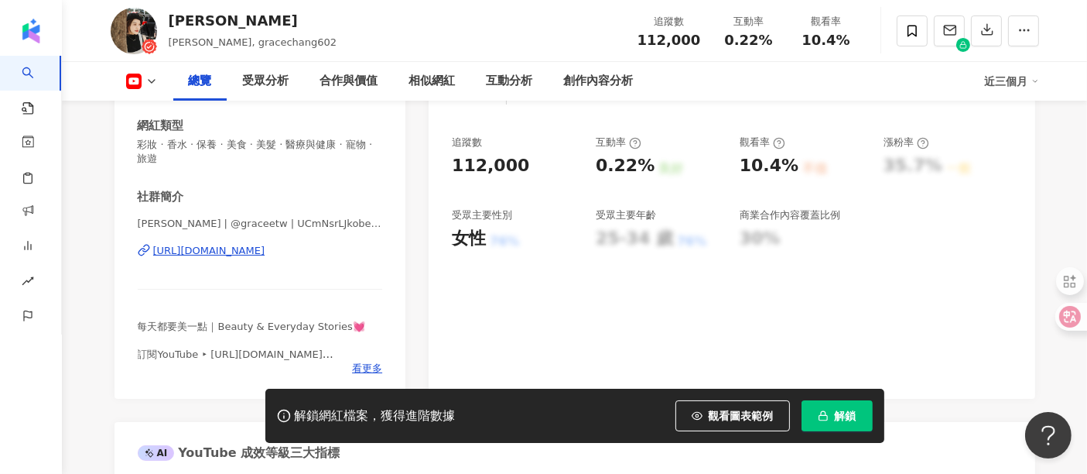
click at [265, 252] on div "https://www.youtube.com/channel/UCmNsrLJkobeWwrtFD_zEEfQ" at bounding box center [209, 251] width 112 height 14
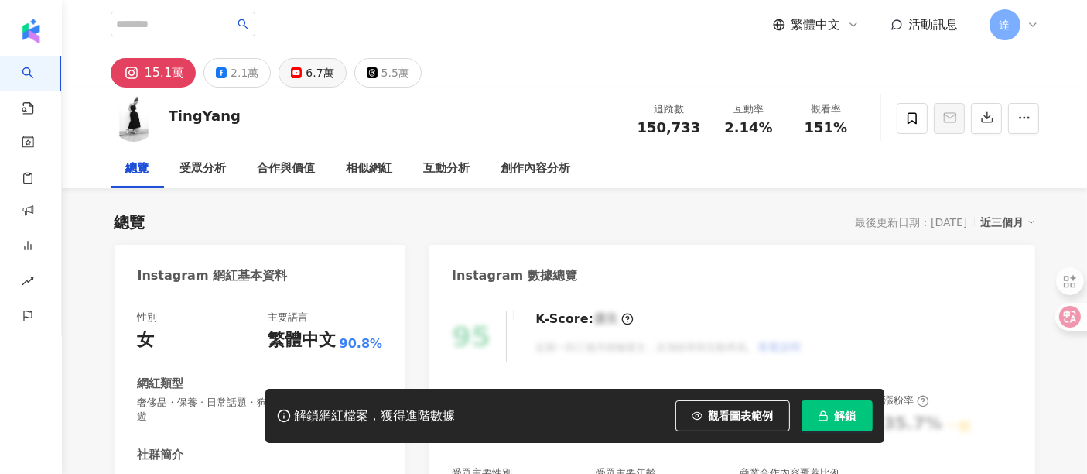
click at [310, 76] on div "6.7萬" at bounding box center [320, 73] width 28 height 22
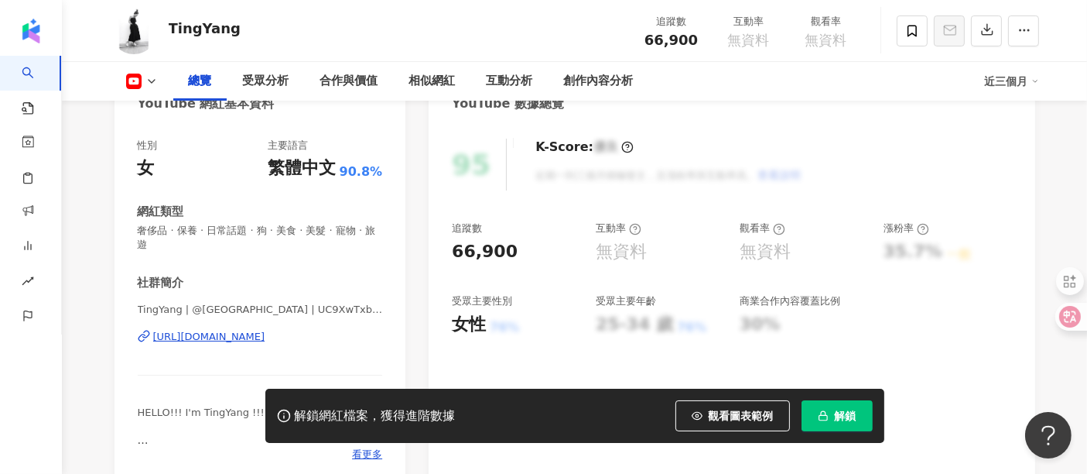
click at [265, 339] on div "https://www.youtube.com/channel/UC9XwTxbtVEHcSmmTtfSzd-w" at bounding box center [209, 337] width 112 height 14
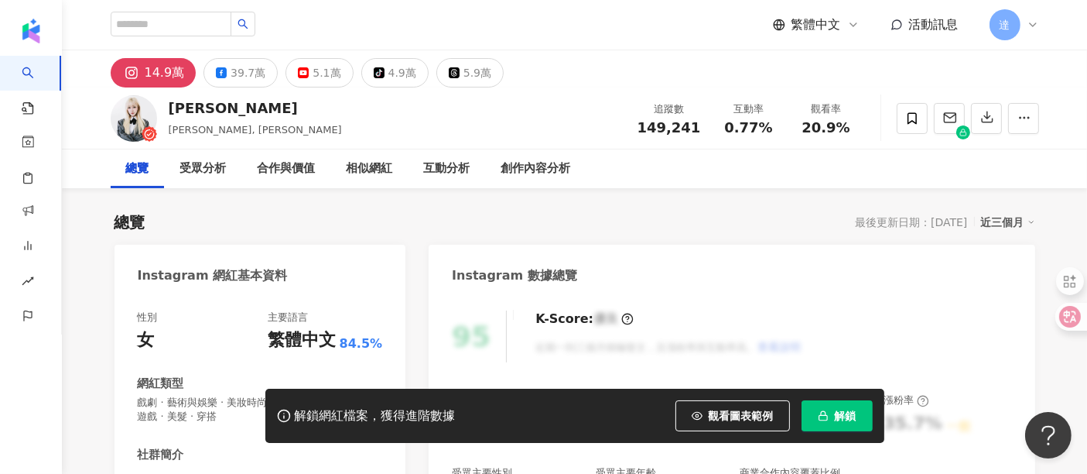
click at [327, 79] on div "5.1萬" at bounding box center [327, 73] width 28 height 22
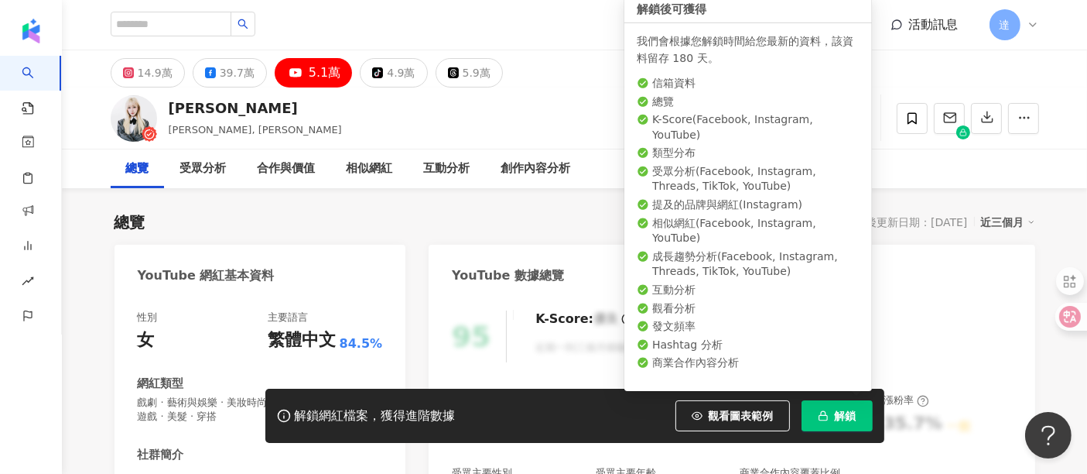
click at [835, 420] on span "解鎖" at bounding box center [846, 415] width 22 height 12
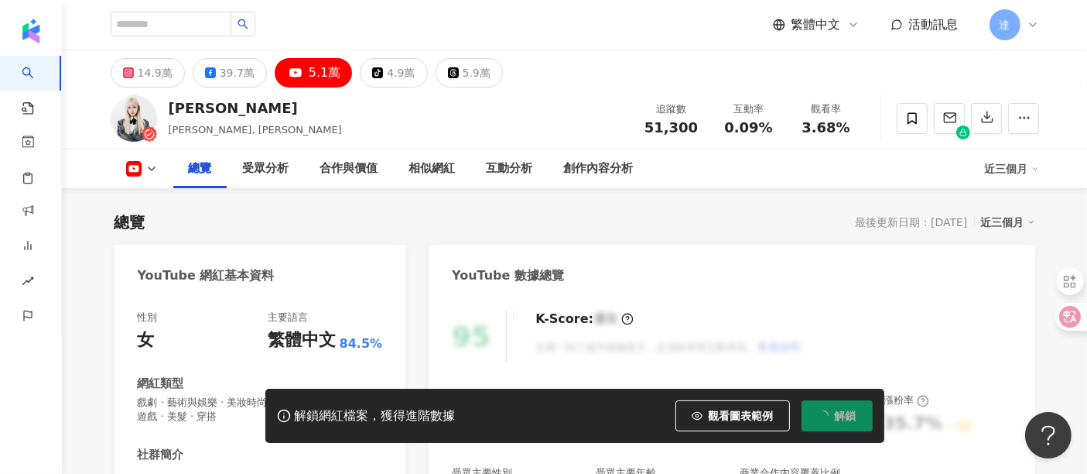
scroll to position [344, 0]
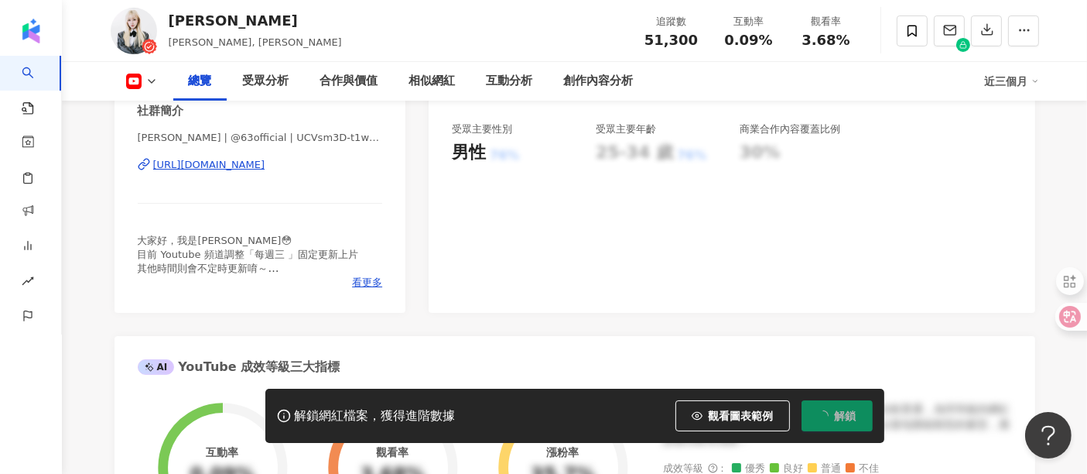
click at [258, 166] on div "[URL][DOMAIN_NAME]" at bounding box center [209, 165] width 112 height 14
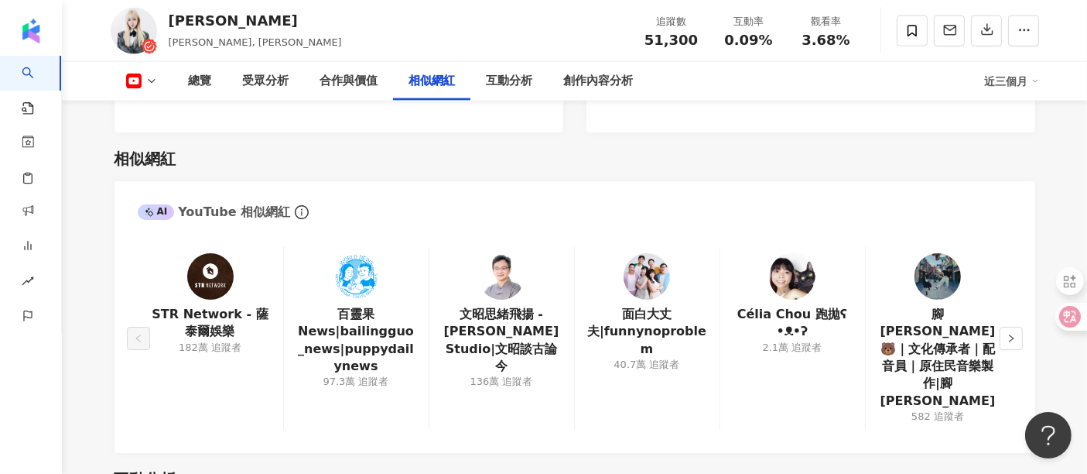
scroll to position [2149, 0]
